Goal: Download file/media

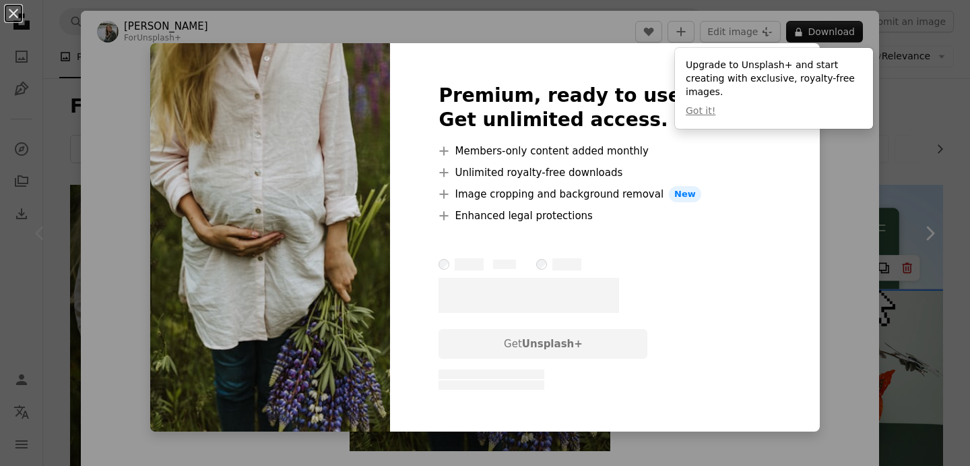
scroll to position [67, 0]
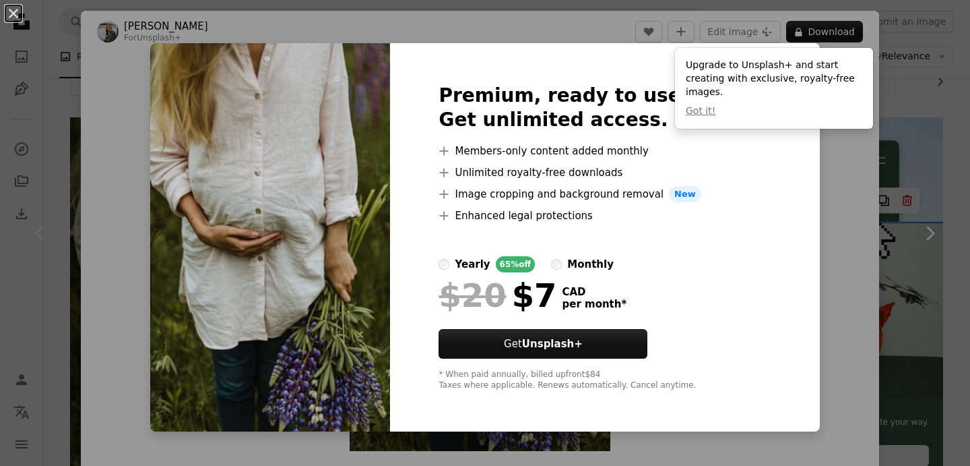
click at [916, 216] on div "An X shape Premium, ready to use images. Get unlimited access. A plus sign Memb…" at bounding box center [485, 233] width 970 height 466
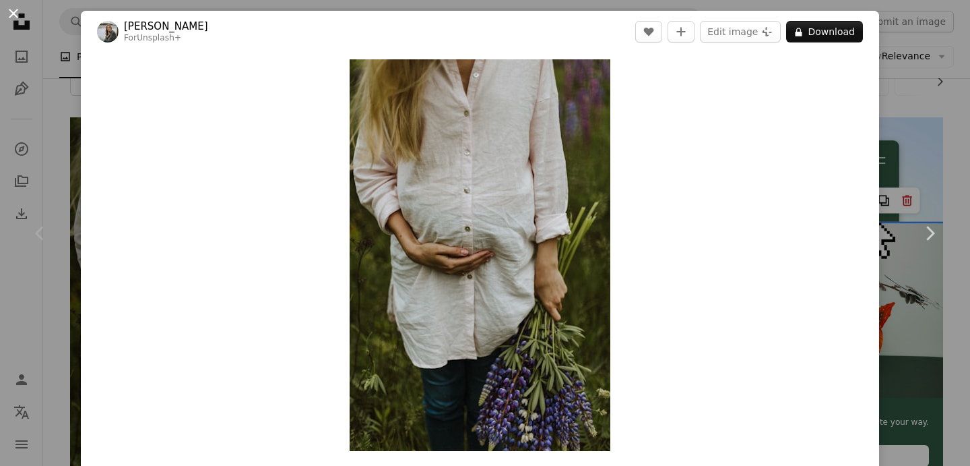
click at [15, 18] on button "An X shape" at bounding box center [13, 13] width 16 height 16
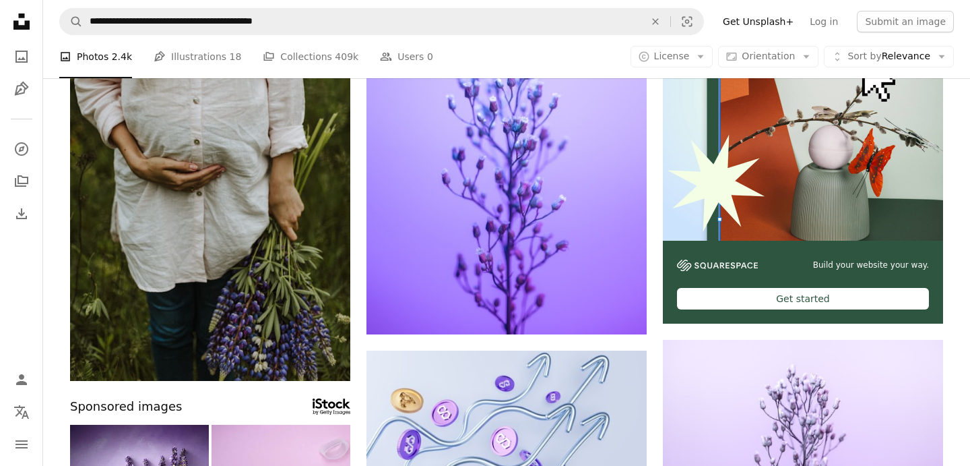
scroll to position [229, 0]
